Goal: Information Seeking & Learning: Learn about a topic

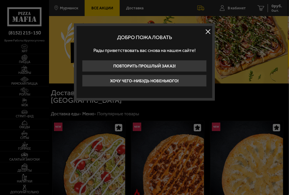
drag, startPoint x: 209, startPoint y: 32, endPoint x: 211, endPoint y: 29, distance: 3.8
click at [209, 32] on button at bounding box center [208, 31] width 9 height 9
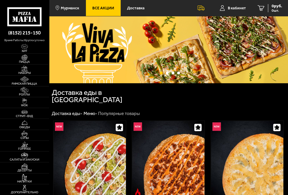
click at [193, 48] on img at bounding box center [168, 49] width 239 height 67
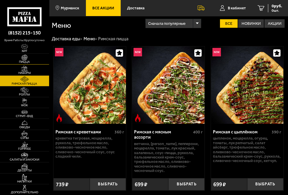
click at [25, 59] on img at bounding box center [24, 58] width 11 height 6
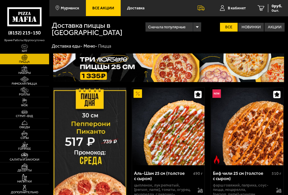
click at [27, 15] on use at bounding box center [26, 13] width 2 height 3
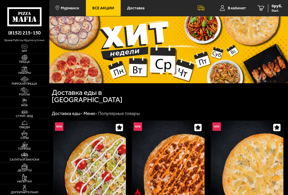
click at [179, 64] on img at bounding box center [168, 49] width 239 height 67
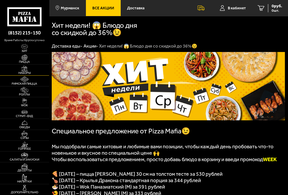
click at [24, 68] on img at bounding box center [24, 68] width 11 height 6
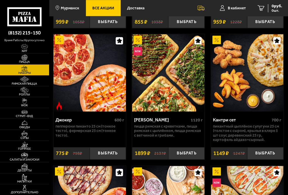
scroll to position [146, 0]
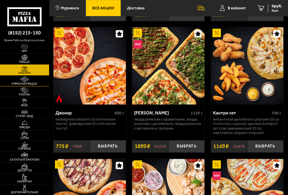
click at [27, 83] on span "Римская пицца" at bounding box center [24, 83] width 49 height 3
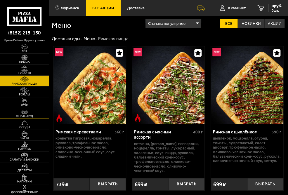
click at [25, 113] on img at bounding box center [24, 112] width 11 height 6
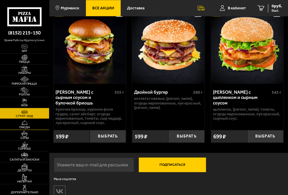
scroll to position [313, 0]
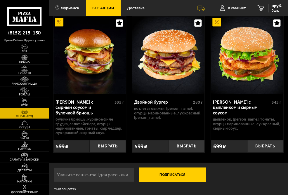
click at [23, 126] on span "Обеды" at bounding box center [24, 127] width 49 height 3
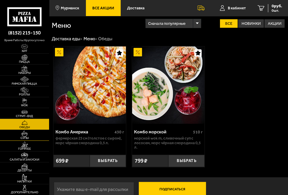
click at [25, 134] on img at bounding box center [24, 134] width 11 height 6
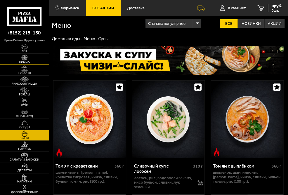
click at [21, 58] on img at bounding box center [24, 58] width 11 height 6
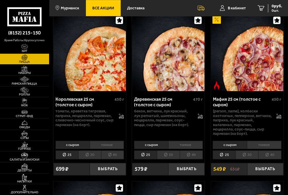
scroll to position [906, 0]
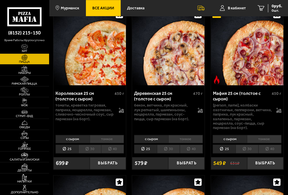
click at [87, 145] on li "30" at bounding box center [89, 149] width 23 height 9
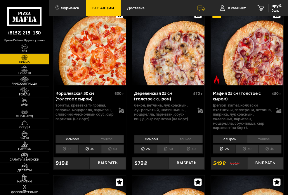
click at [104, 145] on li "40" at bounding box center [112, 149] width 23 height 9
click at [91, 145] on li "30" at bounding box center [89, 149] width 23 height 9
click at [68, 145] on li "25" at bounding box center [67, 149] width 23 height 9
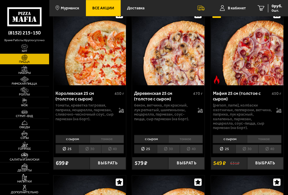
click at [94, 145] on li "30" at bounding box center [89, 149] width 23 height 9
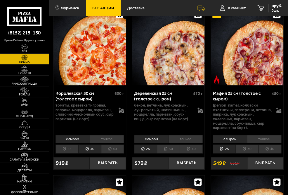
click at [109, 145] on li "40" at bounding box center [112, 149] width 23 height 9
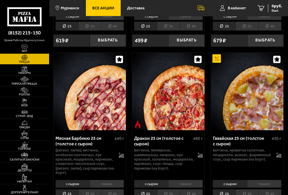
scroll to position [1373, 0]
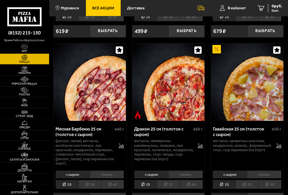
click at [251, 180] on li "30" at bounding box center [247, 184] width 23 height 9
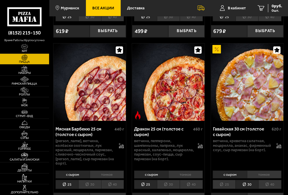
click at [262, 180] on li "40" at bounding box center [269, 184] width 23 height 9
click at [219, 180] on li "25" at bounding box center [224, 184] width 23 height 9
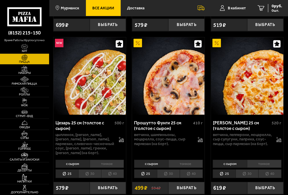
scroll to position [584, 0]
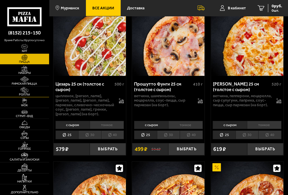
click at [25, 92] on img at bounding box center [24, 90] width 11 height 6
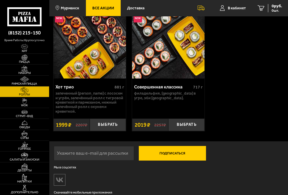
scroll to position [622, 0]
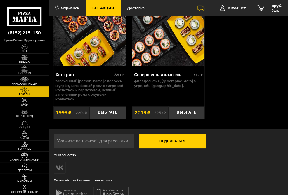
click at [34, 117] on span "Стрит-фуд" at bounding box center [24, 116] width 49 height 3
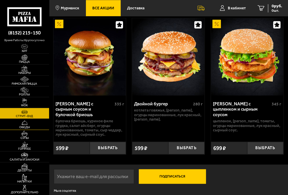
scroll to position [321, 0]
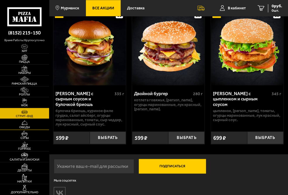
click at [24, 125] on img at bounding box center [24, 123] width 11 height 6
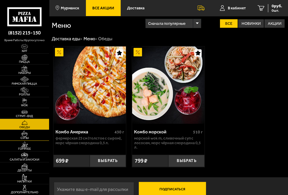
click at [26, 134] on img at bounding box center [24, 134] width 11 height 6
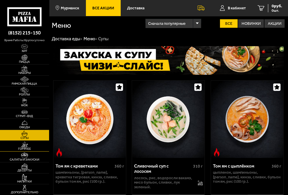
click at [23, 149] on span "Горячее" at bounding box center [24, 149] width 49 height 3
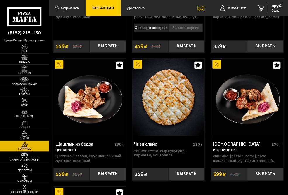
scroll to position [555, 0]
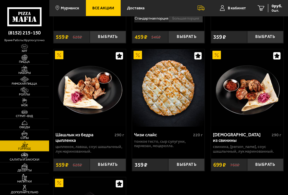
drag, startPoint x: 27, startPoint y: 156, endPoint x: 48, endPoint y: 136, distance: 29.4
click at [27, 156] on img at bounding box center [24, 156] width 11 height 6
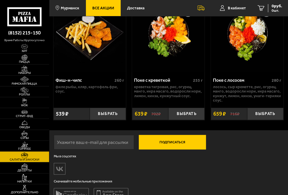
scroll to position [731, 0]
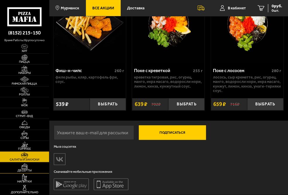
click at [24, 167] on img at bounding box center [24, 166] width 11 height 6
